Goal: Navigation & Orientation: Understand site structure

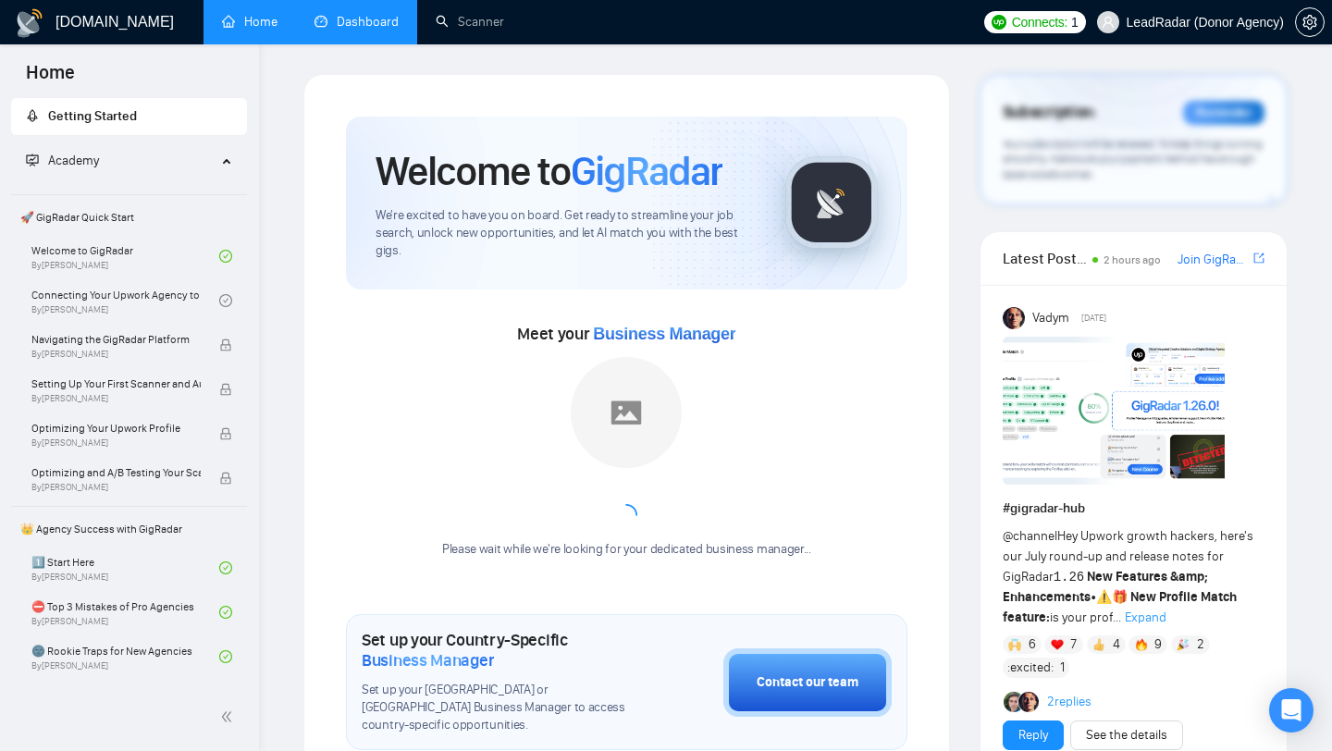
click at [370, 30] on link "Dashboard" at bounding box center [356, 22] width 84 height 16
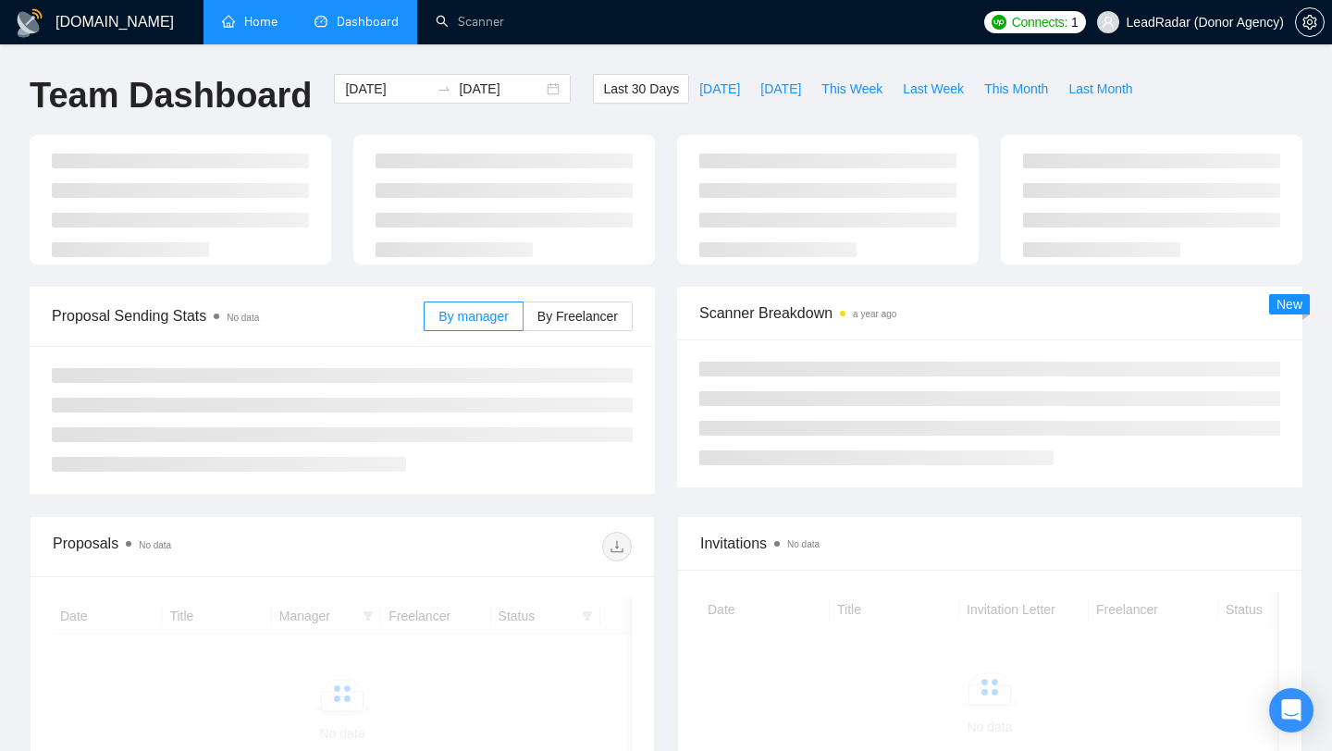
click at [255, 28] on link "Home" at bounding box center [249, 22] width 55 height 16
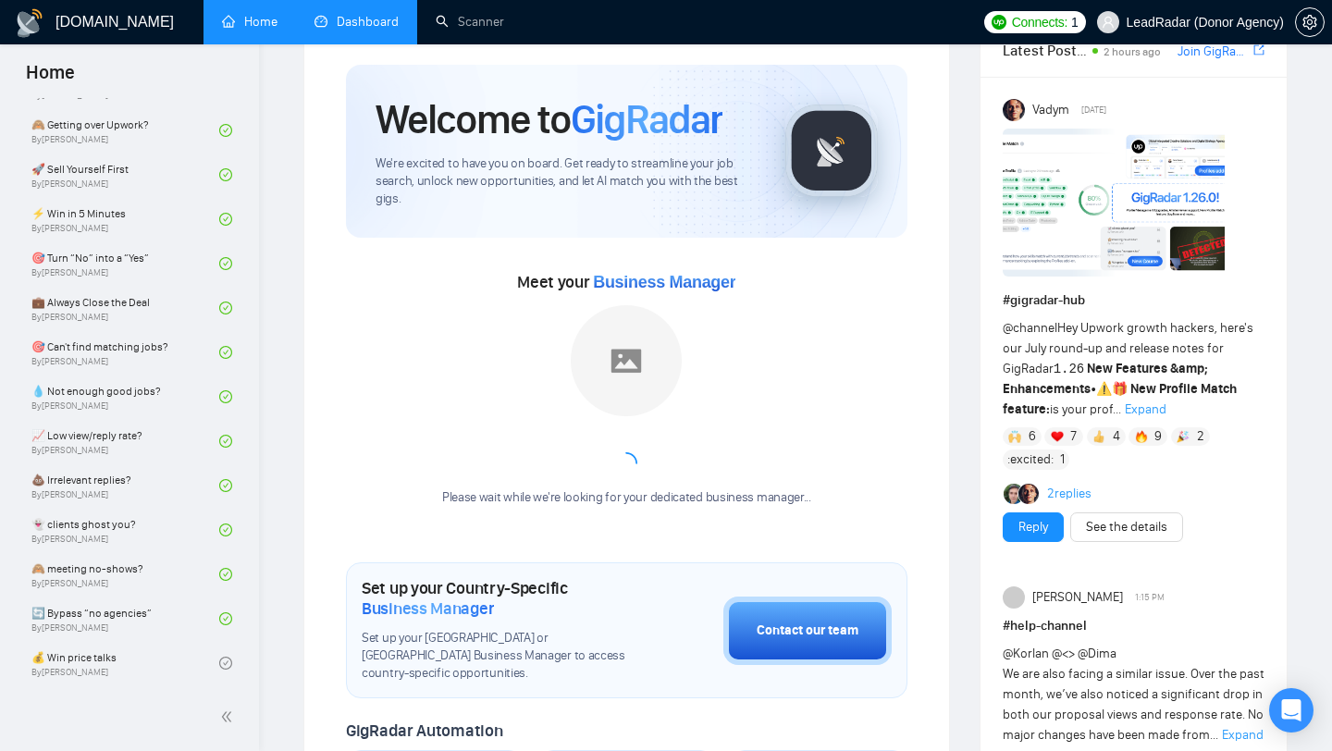
scroll to position [31, 0]
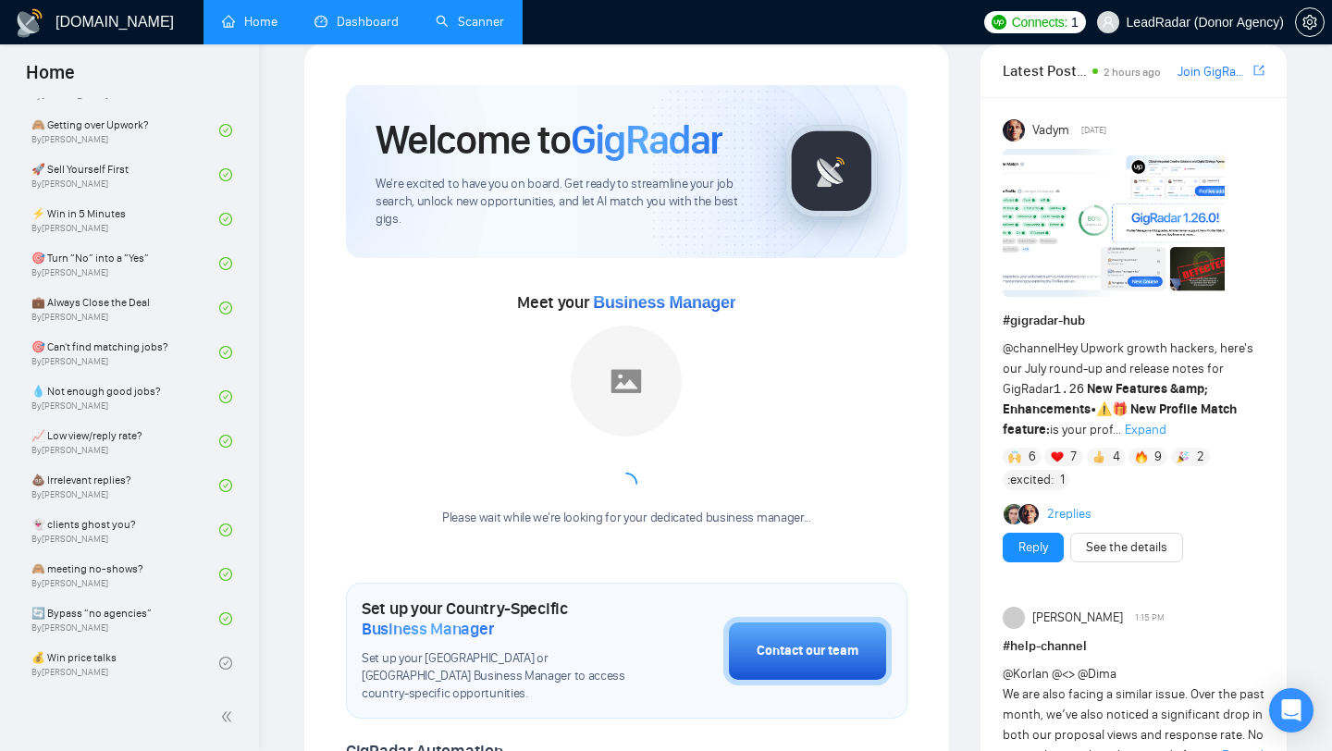
click at [486, 24] on link "Scanner" at bounding box center [470, 22] width 68 height 16
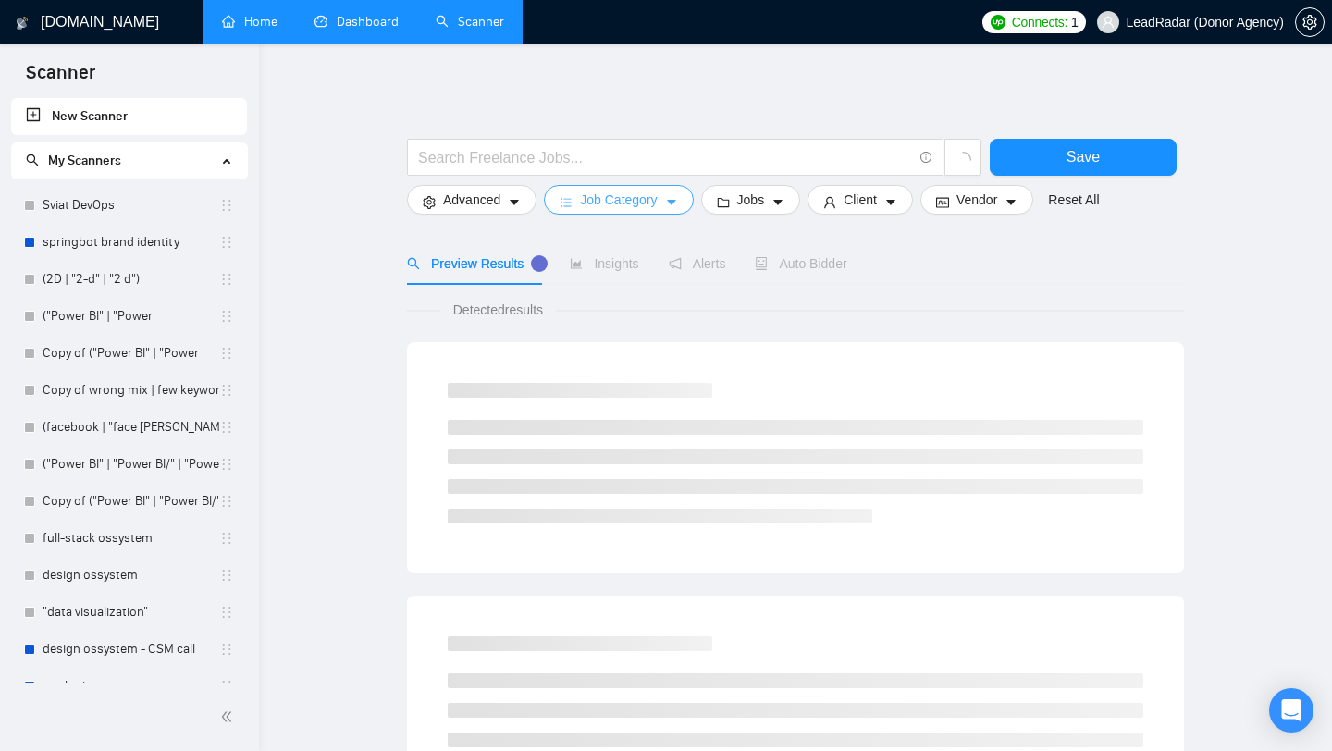
click at [671, 201] on icon "caret-down" at bounding box center [671, 202] width 13 height 13
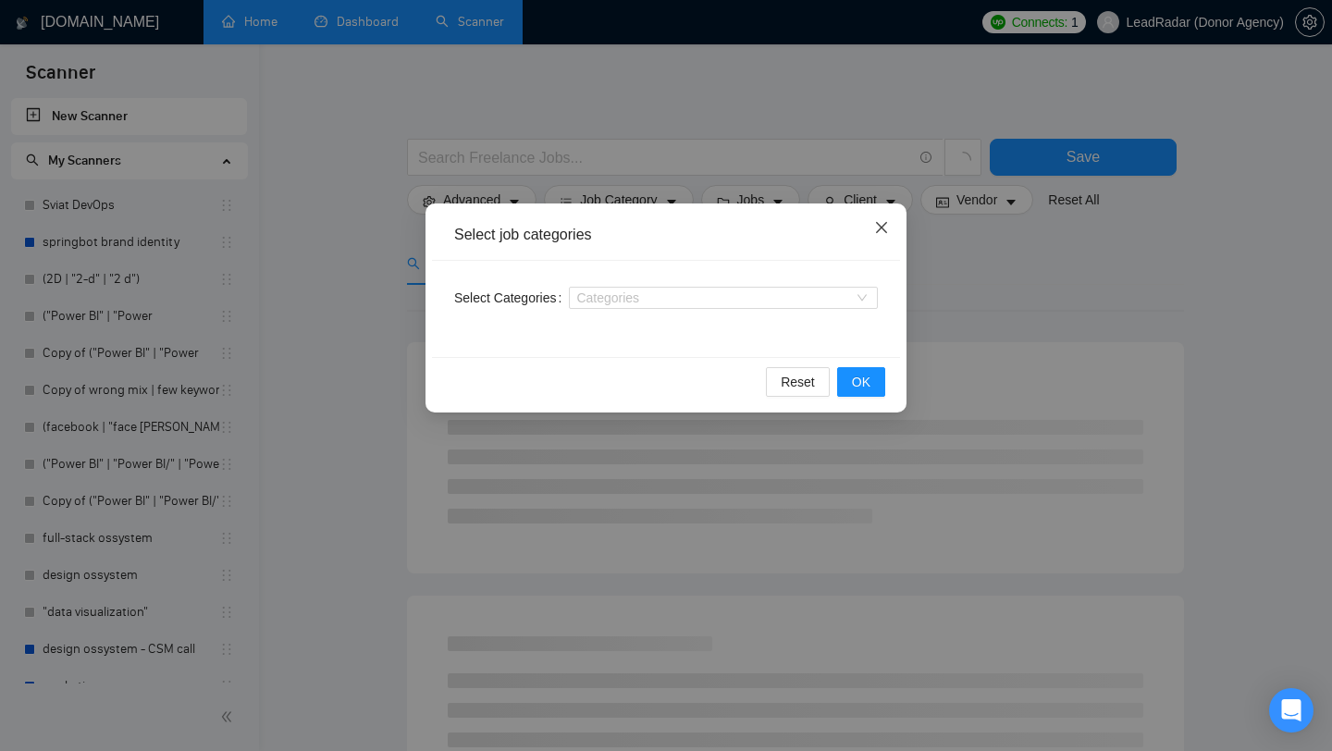
click at [869, 225] on span "Close" at bounding box center [881, 228] width 50 height 50
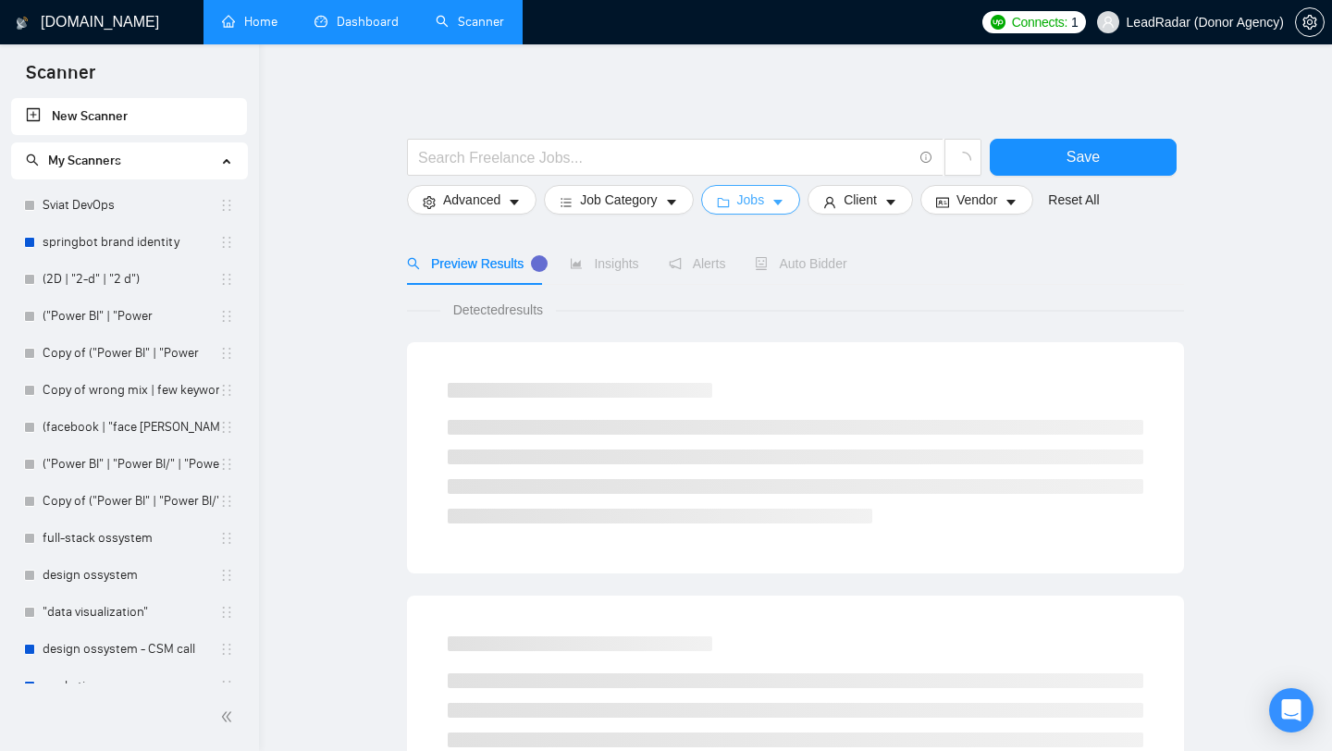
click at [746, 202] on span "Jobs" at bounding box center [751, 200] width 28 height 20
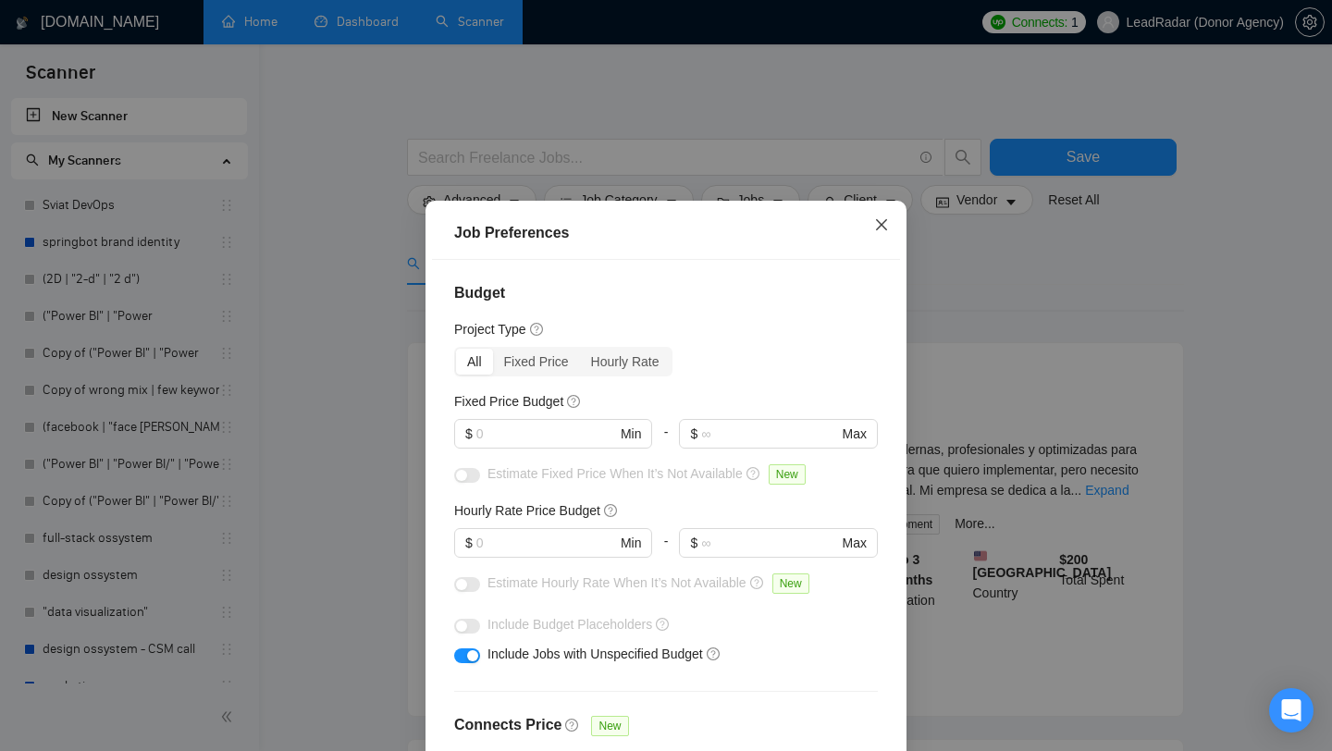
click at [891, 227] on span "Close" at bounding box center [881, 226] width 50 height 50
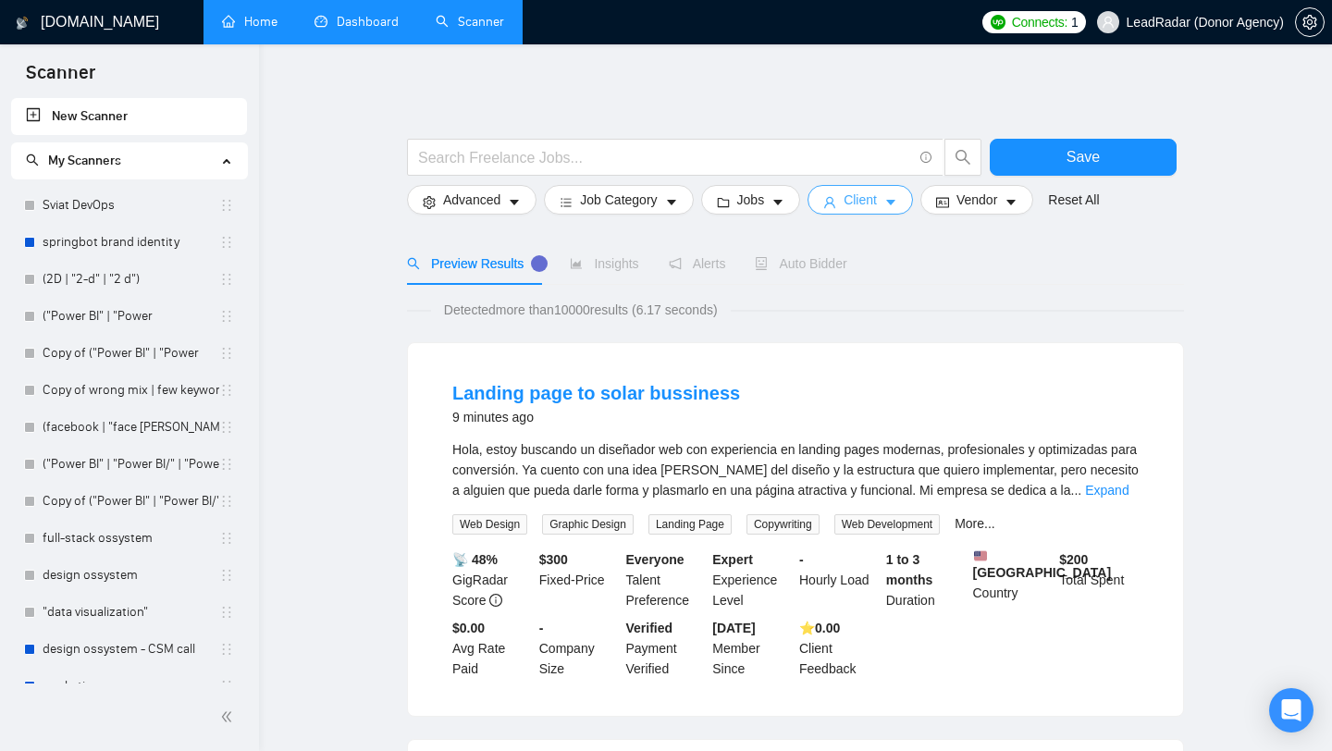
click at [890, 202] on button "Client" at bounding box center [859, 200] width 105 height 30
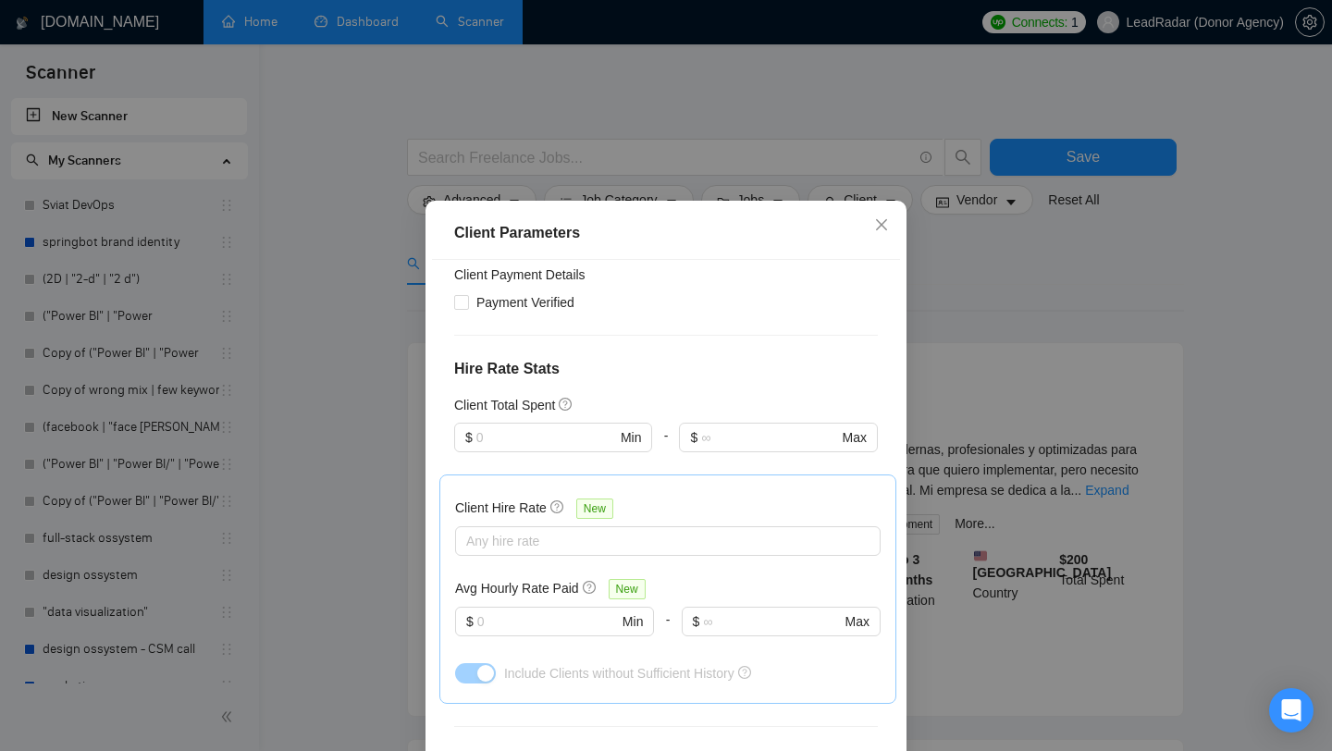
scroll to position [380, 0]
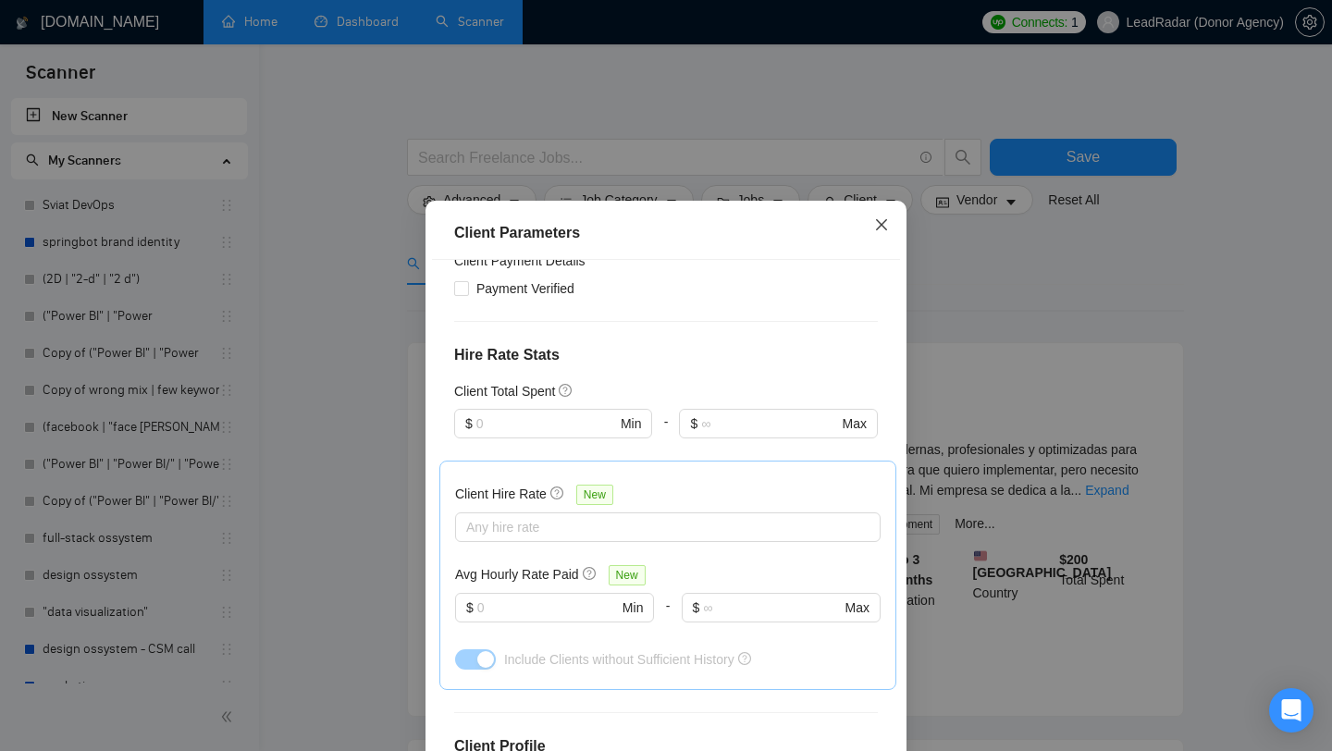
click at [871, 240] on span "Close" at bounding box center [881, 226] width 50 height 50
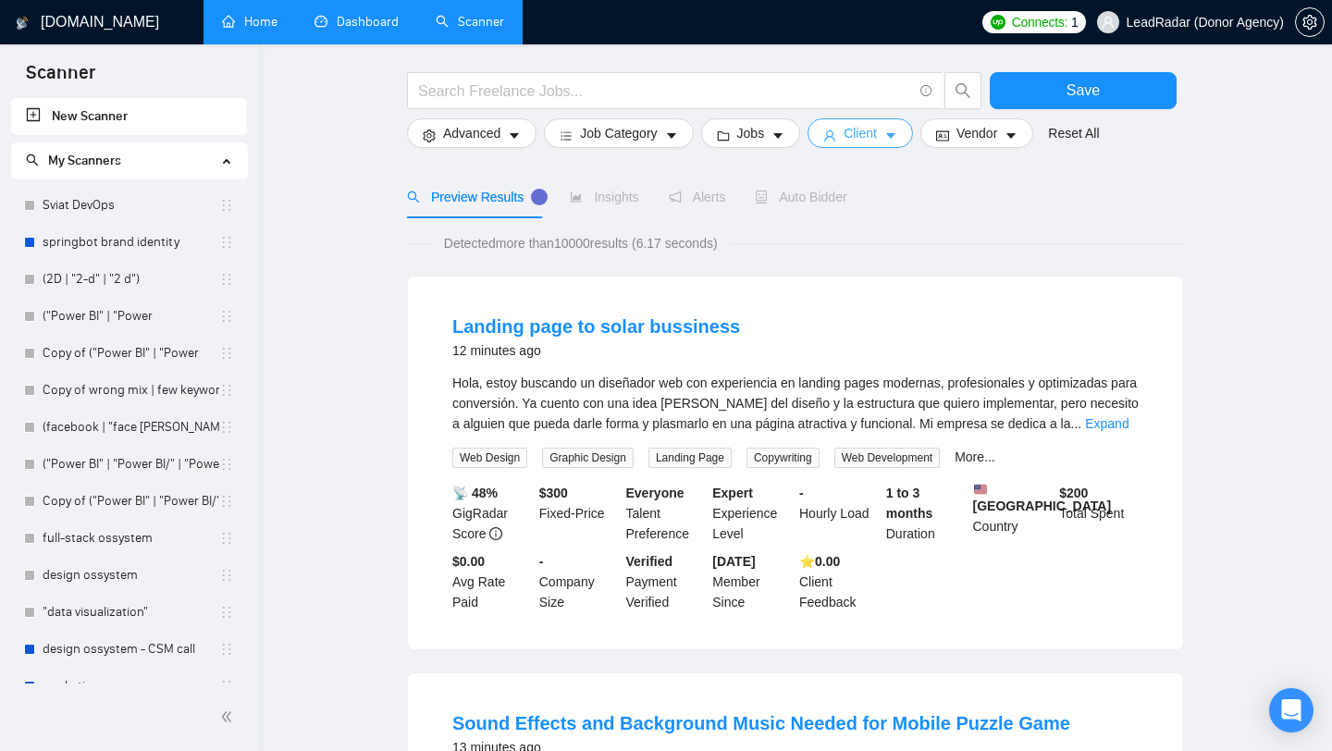
scroll to position [0, 0]
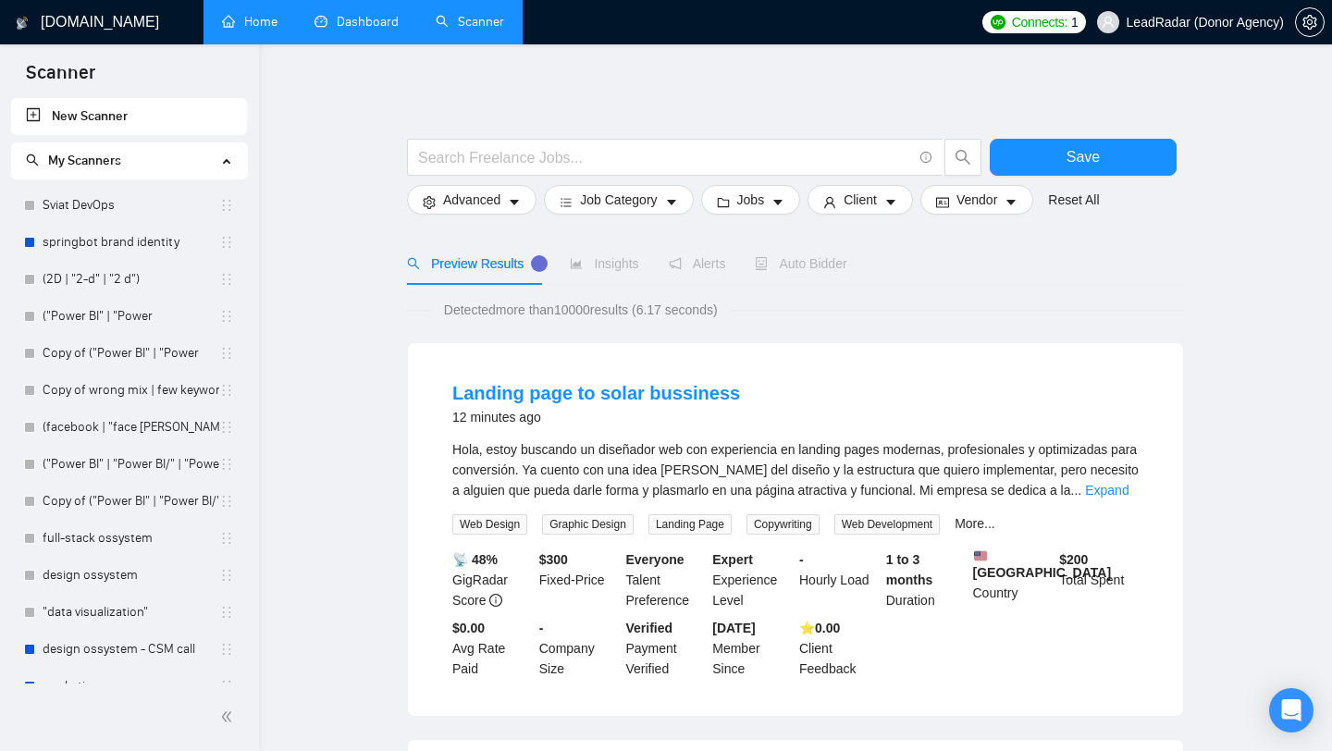
click at [268, 30] on link "Home" at bounding box center [249, 22] width 55 height 16
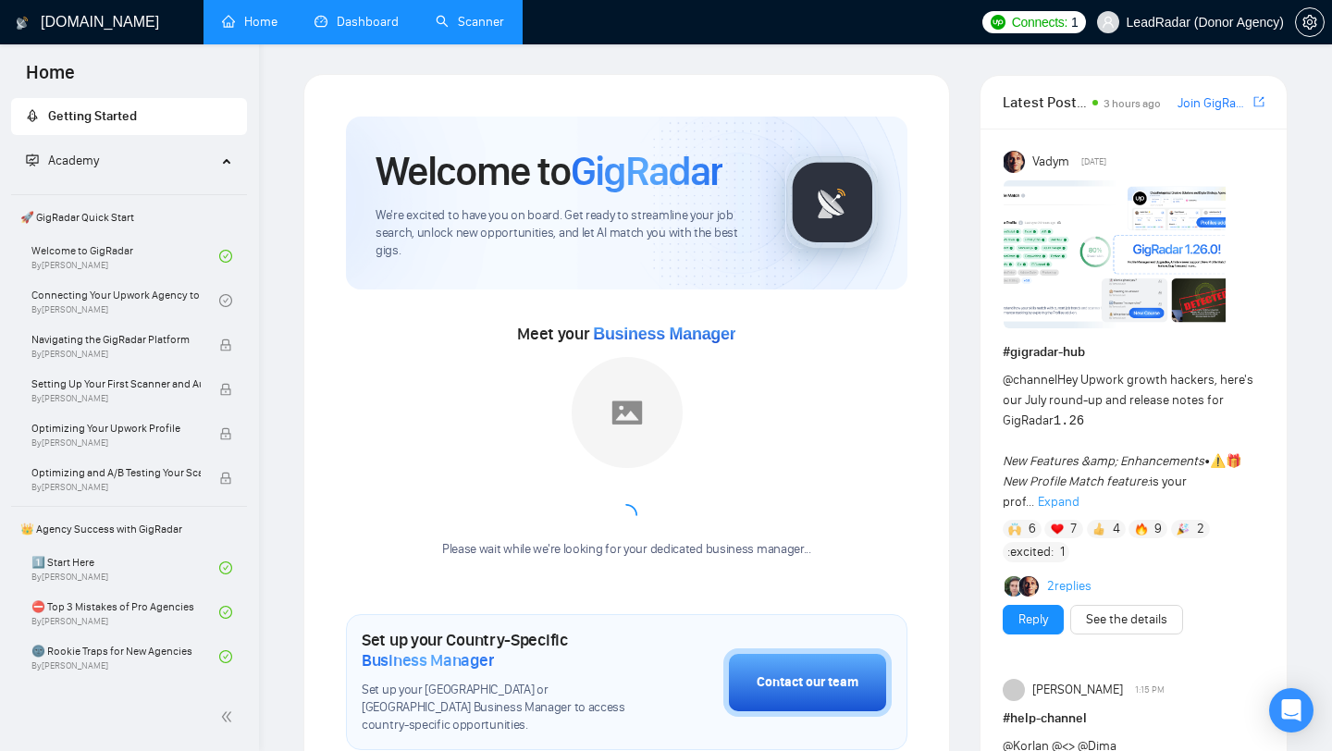
click at [215, 159] on div "Academy" at bounding box center [129, 160] width 237 height 37
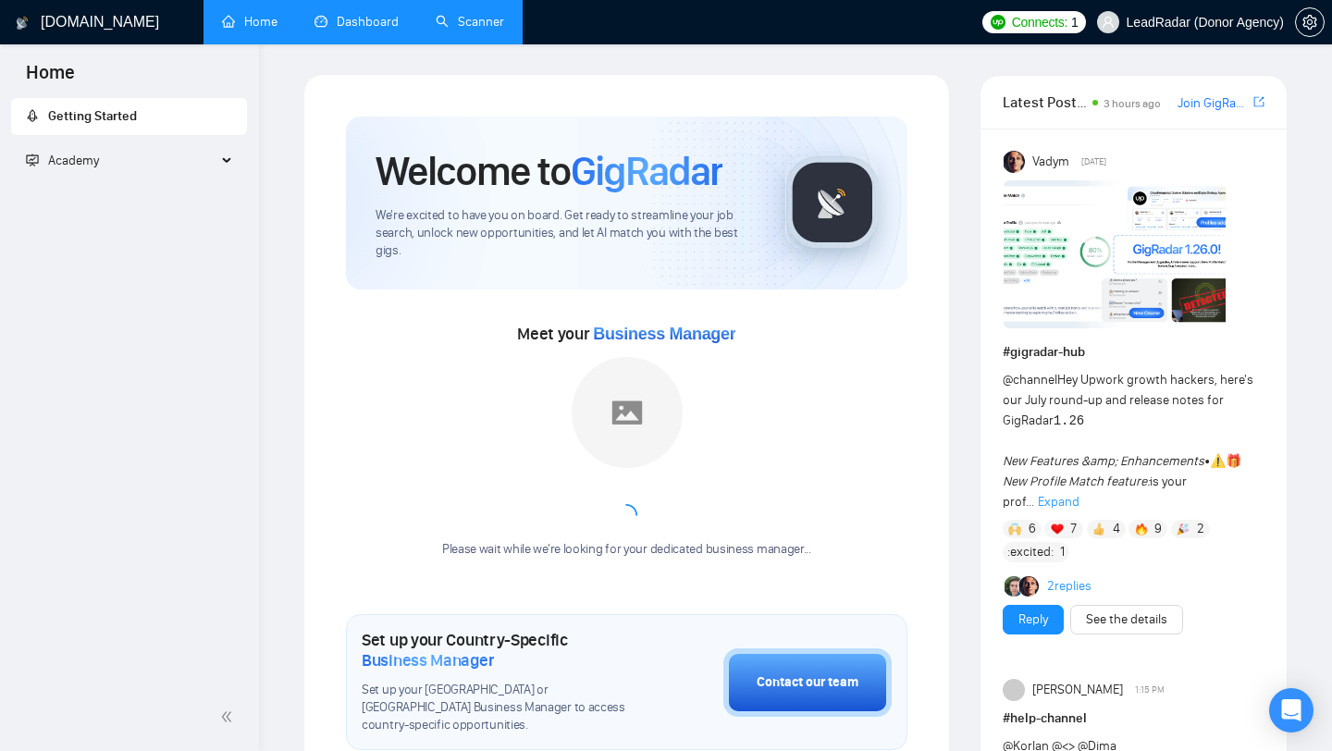
click at [215, 159] on span "Academy" at bounding box center [121, 160] width 191 height 37
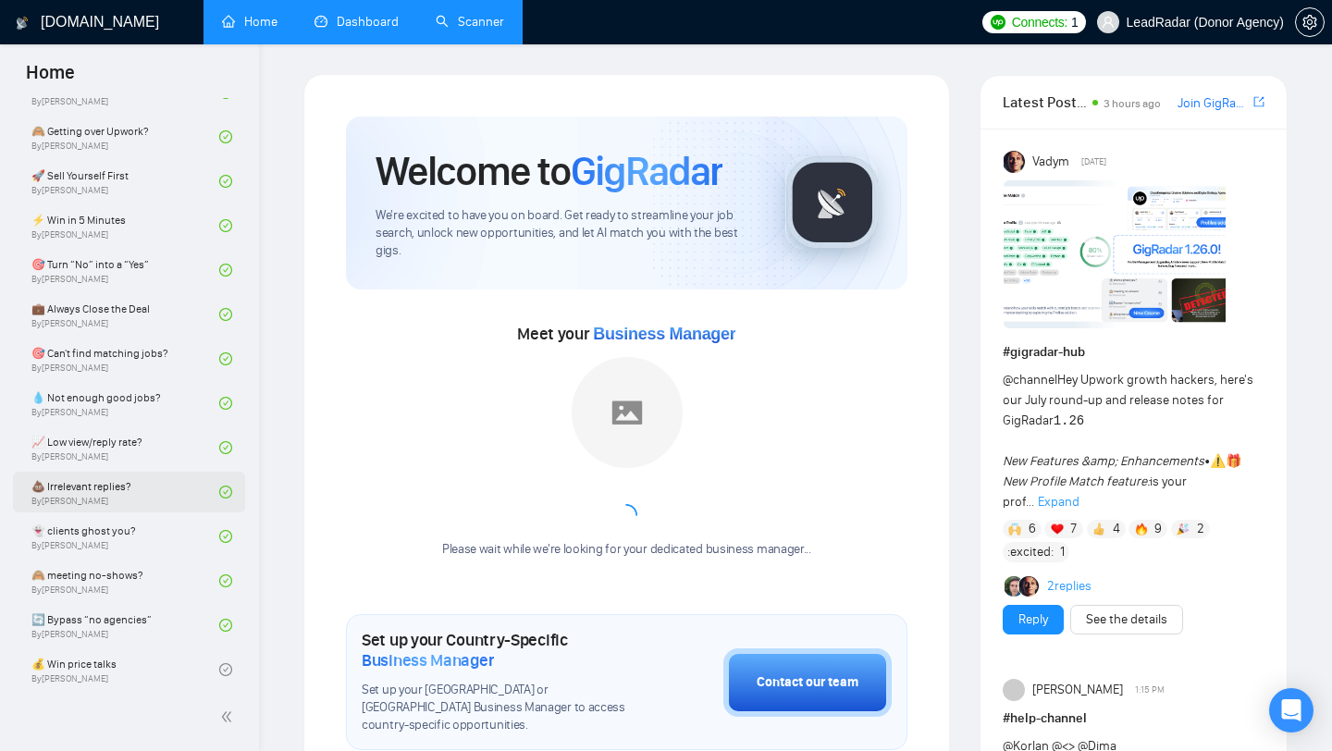
scroll to position [748, 0]
